Goal: Navigation & Orientation: Find specific page/section

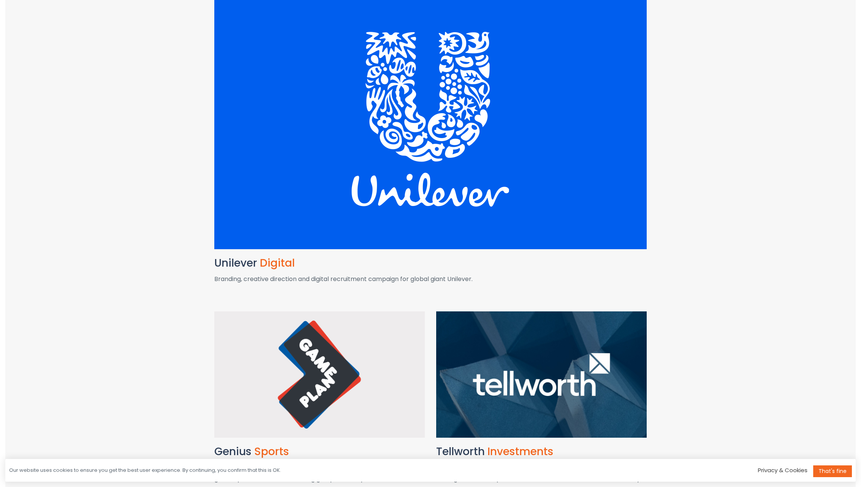
scroll to position [167, 0]
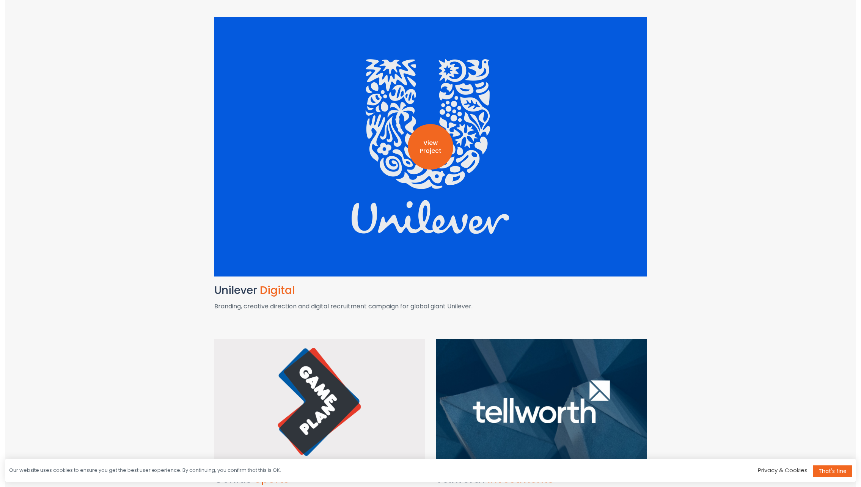
click at [421, 162] on div "View Project" at bounding box center [430, 146] width 432 height 259
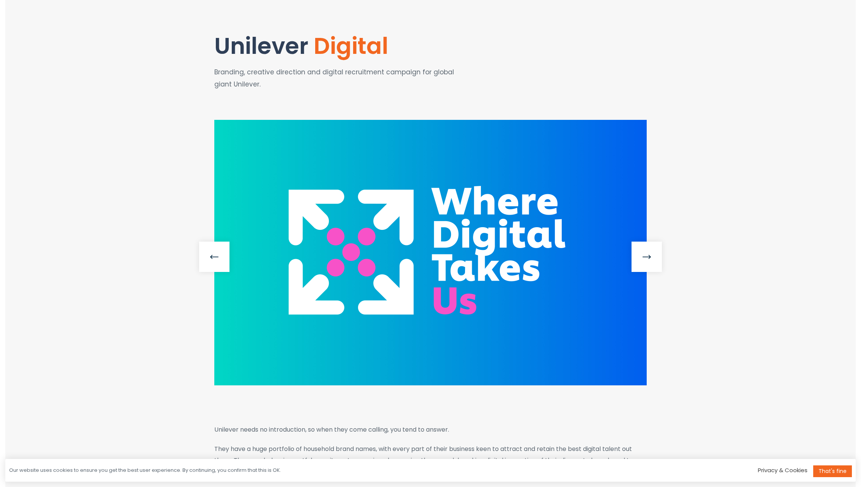
scroll to position [56, 0]
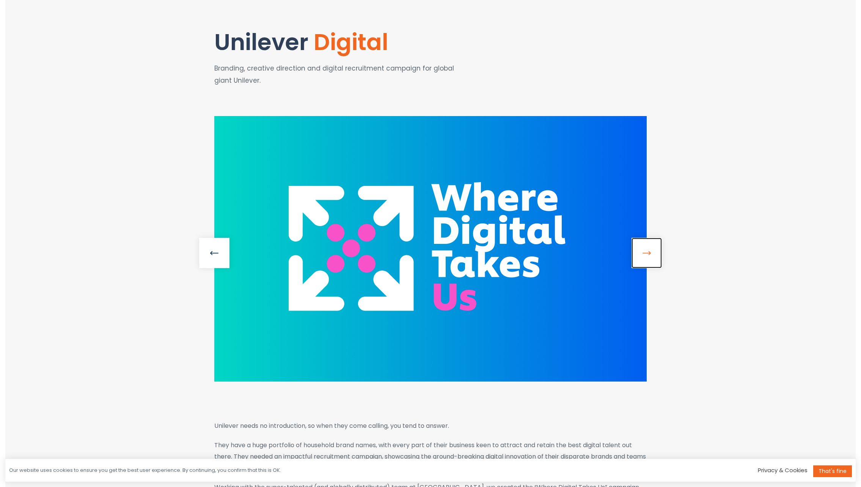
click at [647, 259] on link at bounding box center [647, 253] width 30 height 30
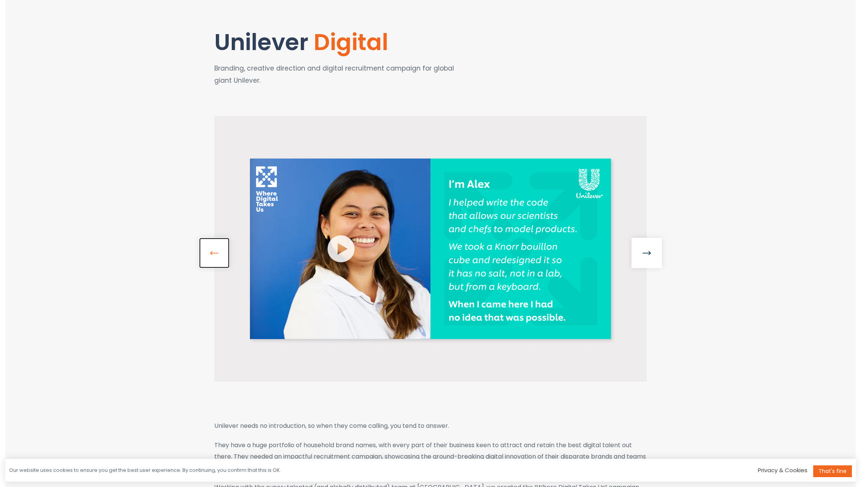
click at [206, 247] on link at bounding box center [214, 253] width 30 height 30
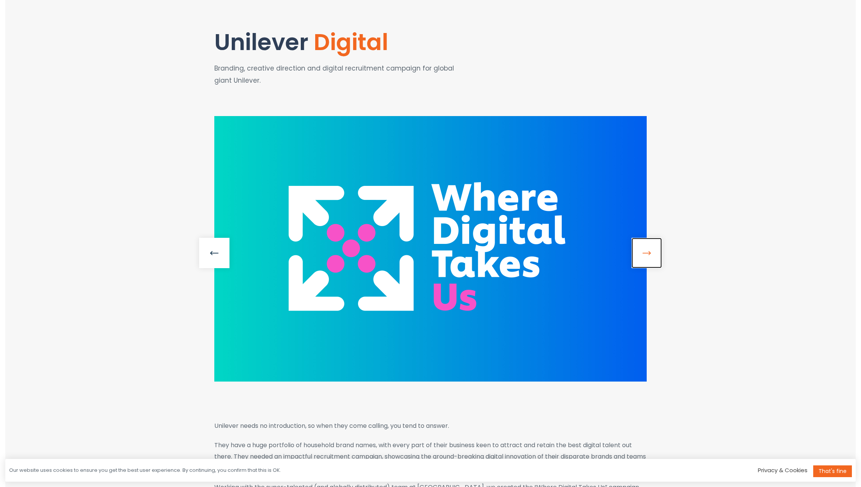
click at [638, 246] on link at bounding box center [647, 253] width 30 height 30
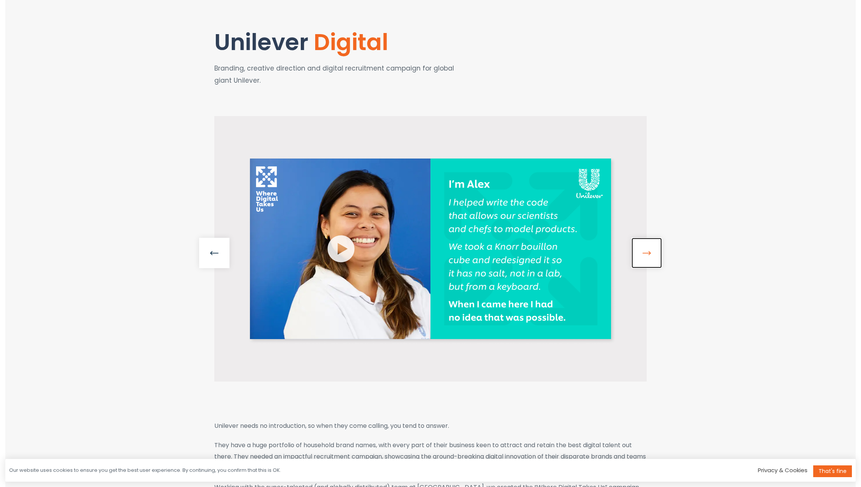
click at [638, 246] on link at bounding box center [647, 253] width 30 height 30
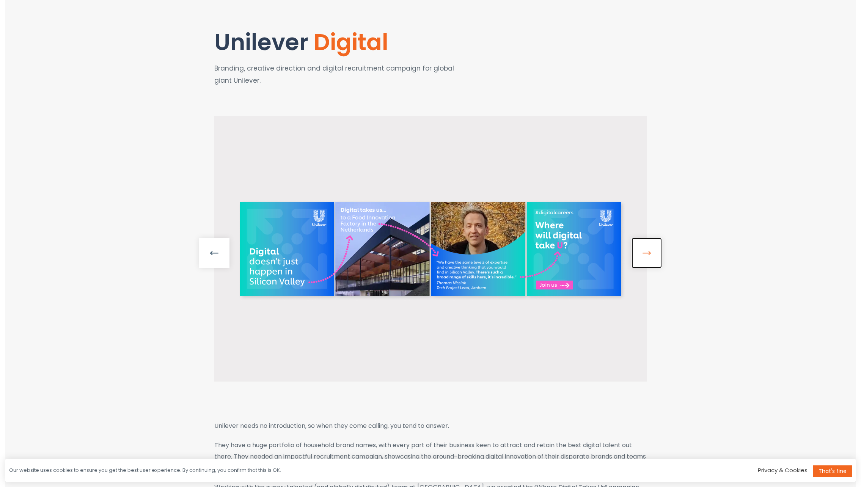
click at [638, 246] on link at bounding box center [647, 253] width 30 height 30
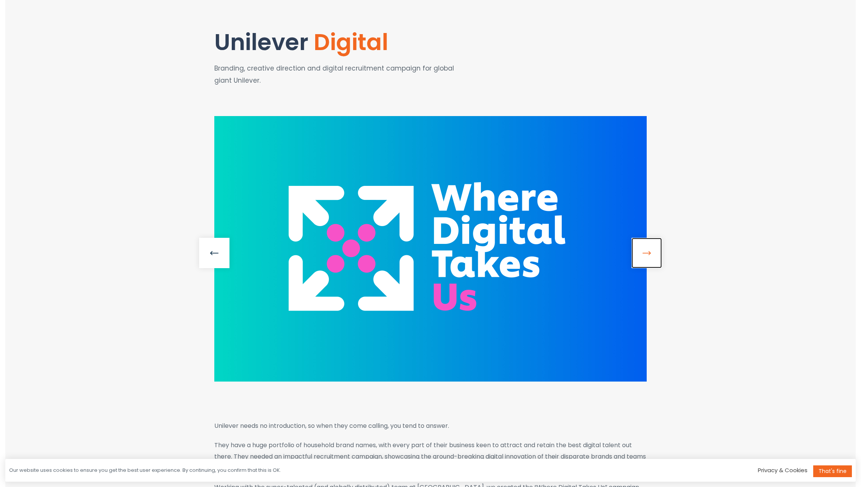
click at [638, 246] on link at bounding box center [647, 253] width 30 height 30
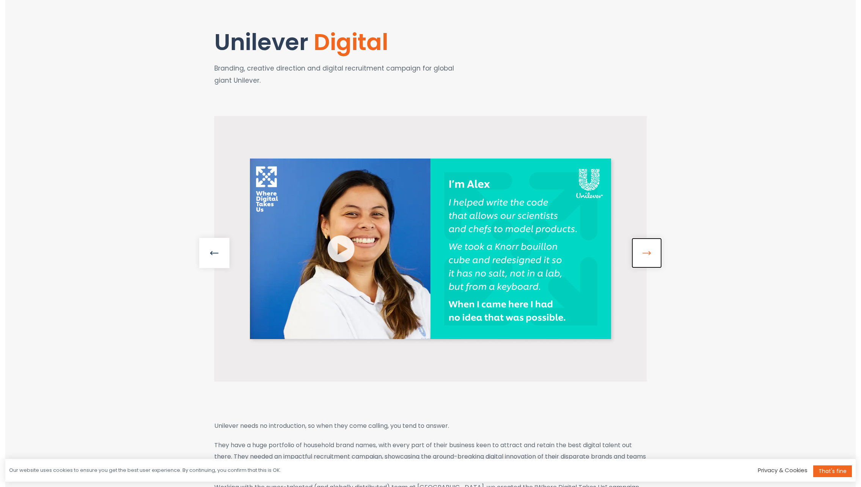
click at [638, 246] on link at bounding box center [647, 253] width 30 height 30
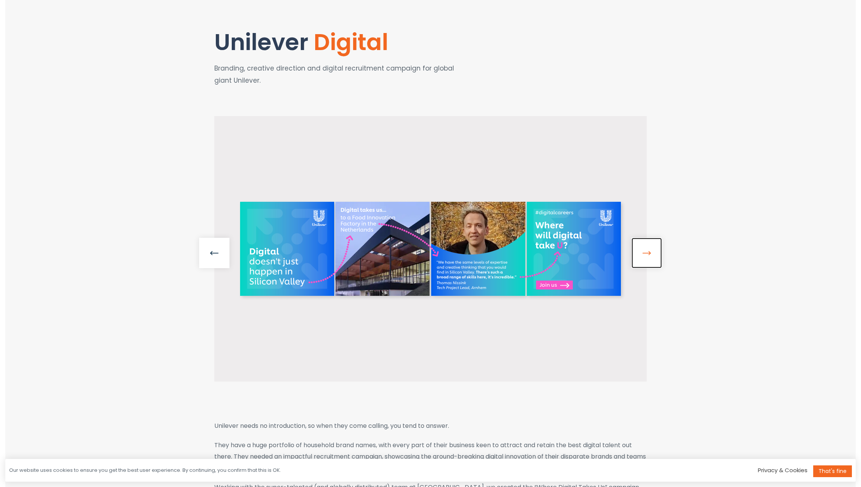
click at [638, 246] on link at bounding box center [647, 253] width 30 height 30
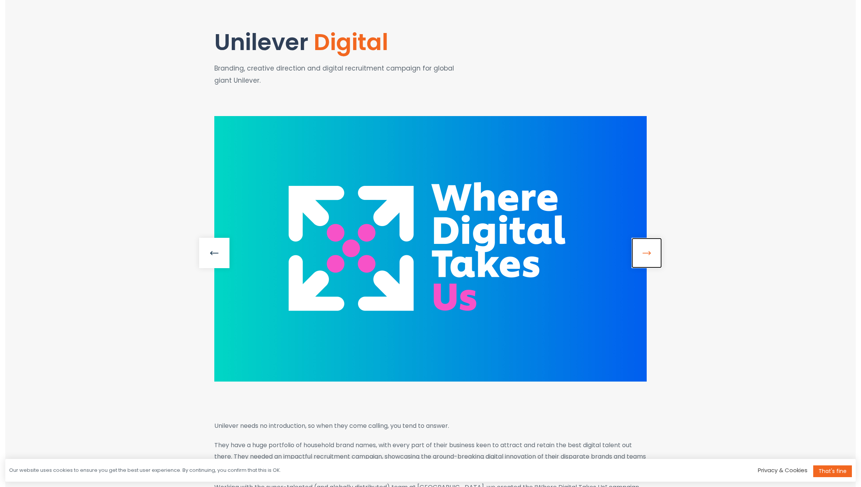
click at [638, 246] on link at bounding box center [647, 253] width 30 height 30
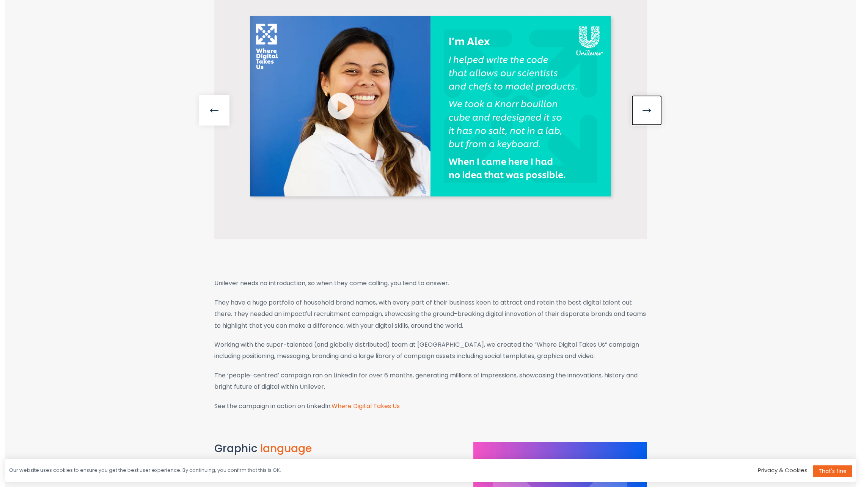
scroll to position [159, 0]
